Goal: Task Accomplishment & Management: Manage account settings

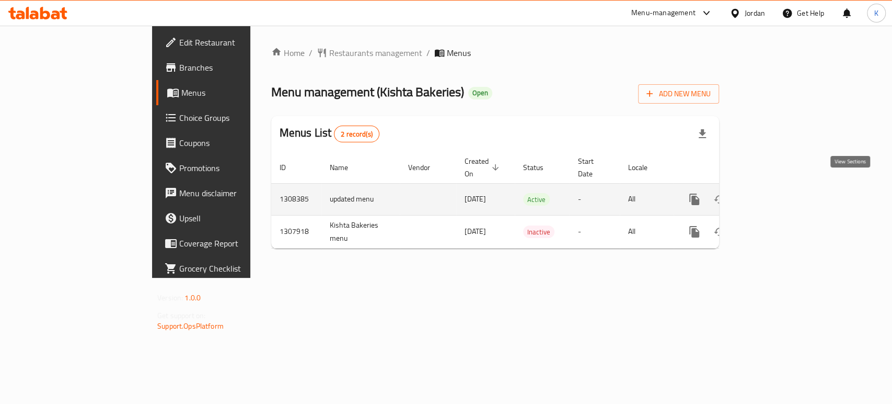
click at [776, 193] on icon "enhanced table" at bounding box center [770, 199] width 13 height 13
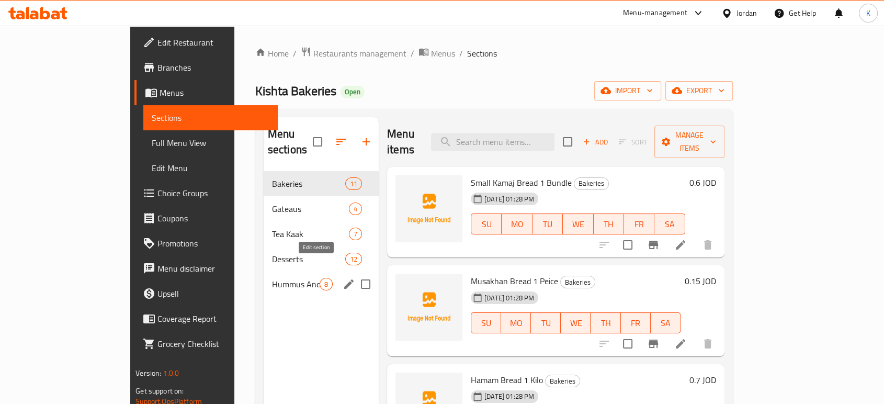
click at [342, 278] on icon "edit" at bounding box center [348, 284] width 13 height 13
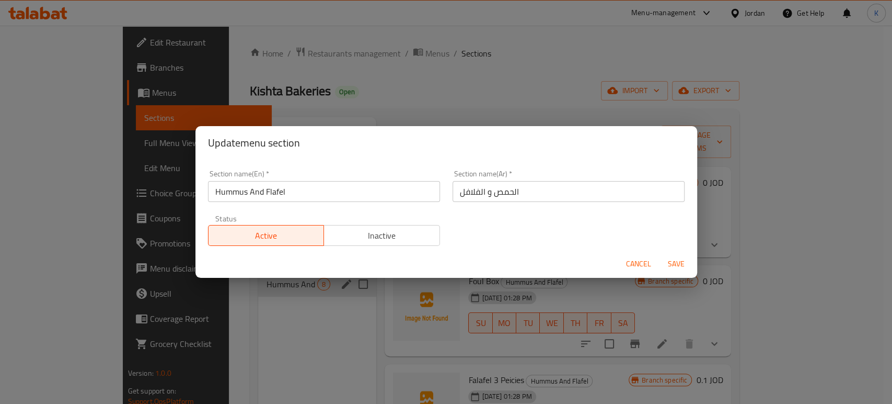
click at [377, 242] on span "Inactive" at bounding box center [382, 235] width 108 height 15
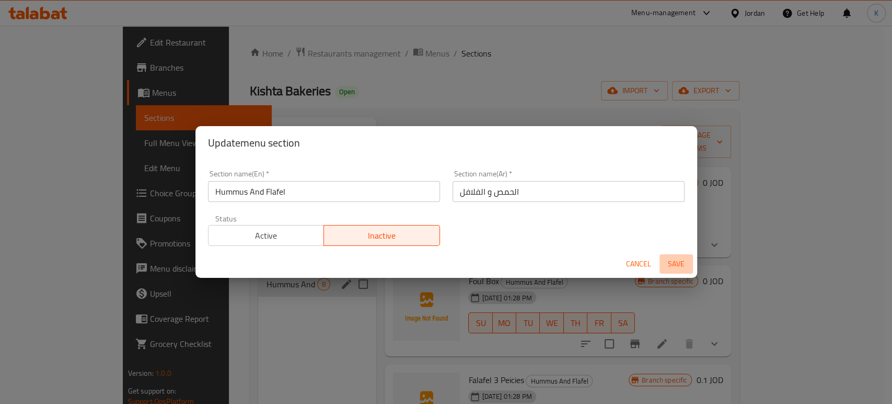
click at [672, 263] on span "Save" at bounding box center [676, 263] width 25 height 13
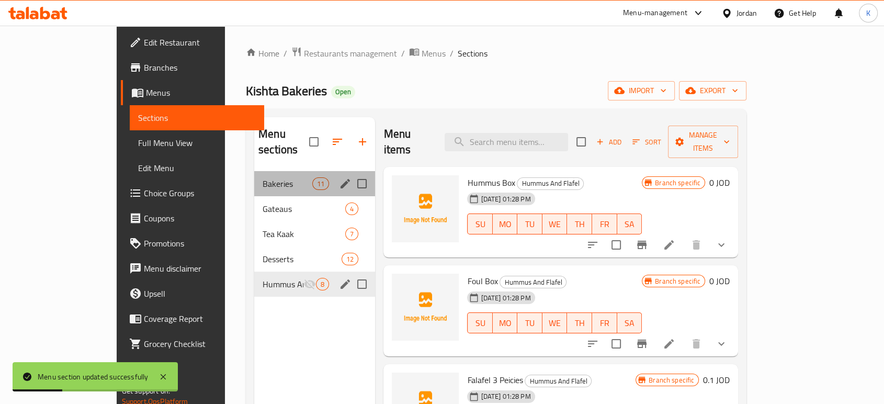
click at [254, 171] on div "Bakeries 11" at bounding box center [314, 183] width 121 height 25
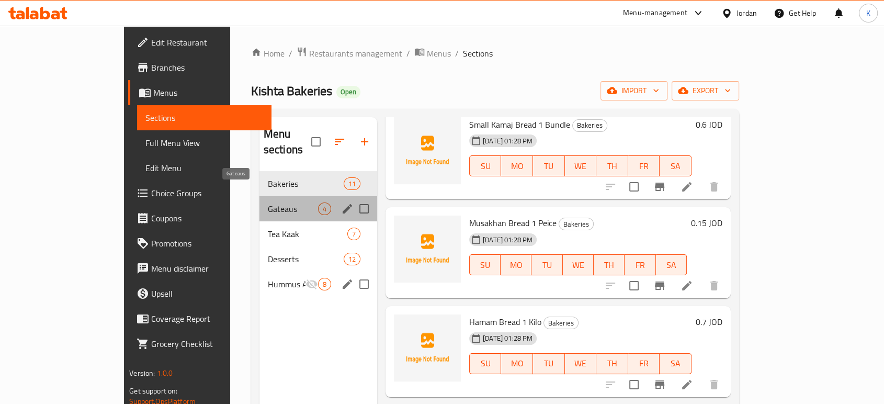
click at [268, 202] on span "Gateaus" at bounding box center [293, 208] width 50 height 13
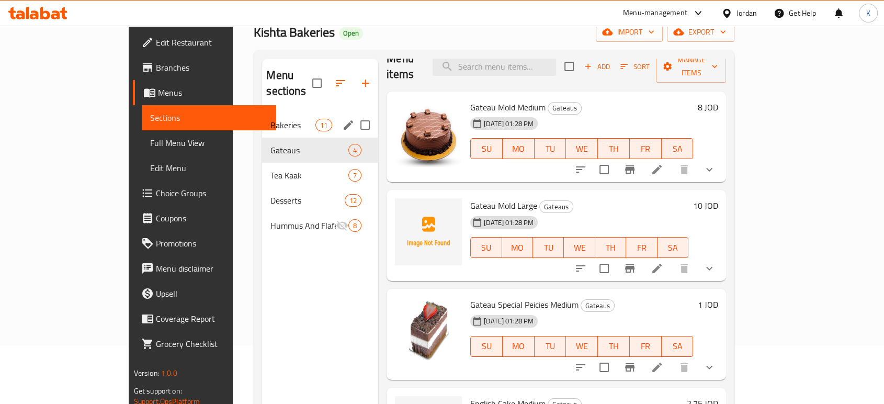
scroll to position [58, 0]
click at [270, 194] on span "Desserts" at bounding box center [292, 200] width 44 height 13
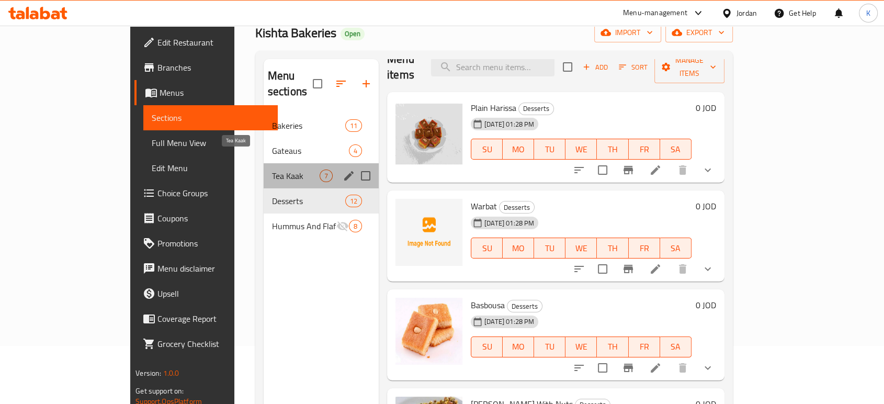
click at [272, 169] on span "Tea Kaak" at bounding box center [296, 175] width 48 height 13
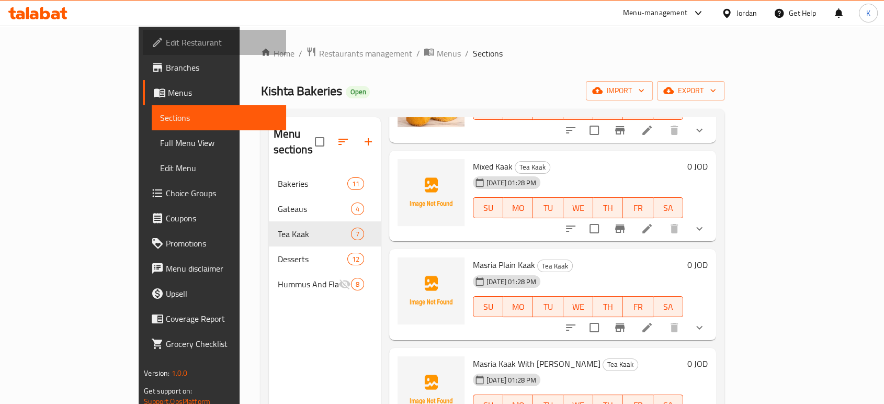
click at [166, 45] on span "Edit Restaurant" at bounding box center [222, 42] width 112 height 13
